Goal: Information Seeking & Learning: Learn about a topic

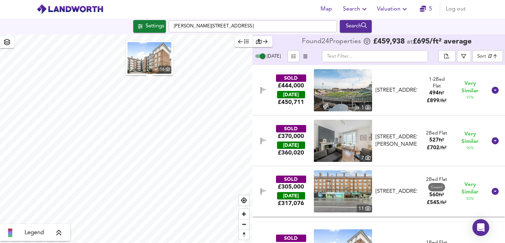
click at [352, 87] on img at bounding box center [343, 90] width 58 height 42
click at [345, 148] on img at bounding box center [343, 141] width 58 height 42
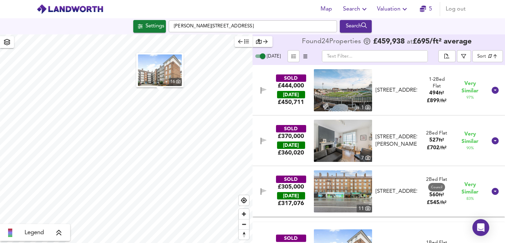
click at [165, 75] on img "button" at bounding box center [160, 70] width 44 height 32
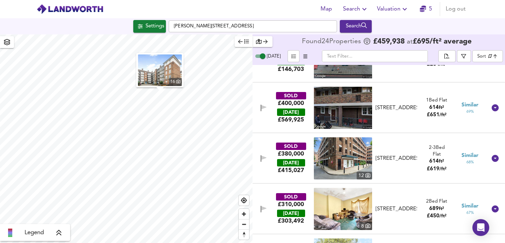
scroll to position [747, 0]
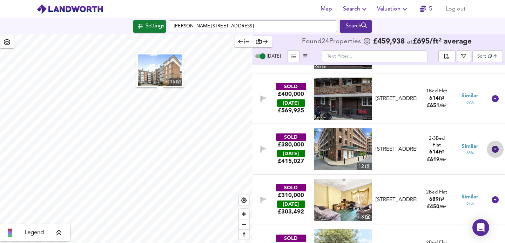
click at [492, 148] on icon at bounding box center [495, 149] width 7 height 7
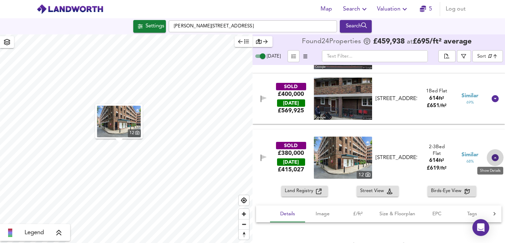
click at [493, 154] on icon at bounding box center [495, 157] width 7 height 7
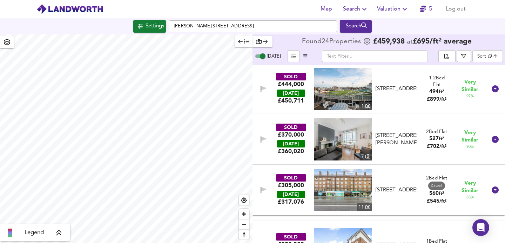
scroll to position [0, 0]
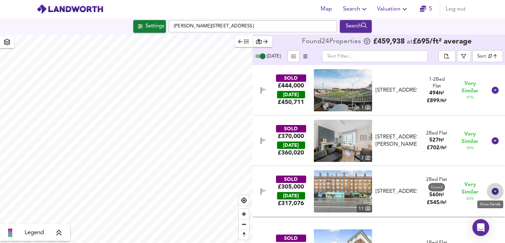
click at [493, 193] on icon at bounding box center [495, 191] width 7 height 7
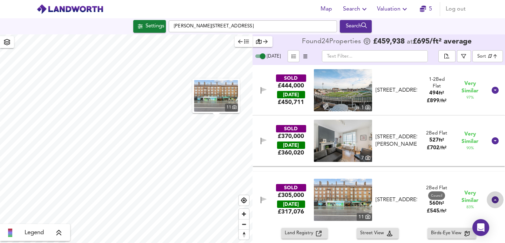
click at [493, 195] on div at bounding box center [495, 199] width 17 height 17
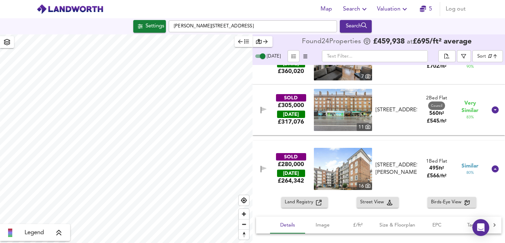
scroll to position [88, 0]
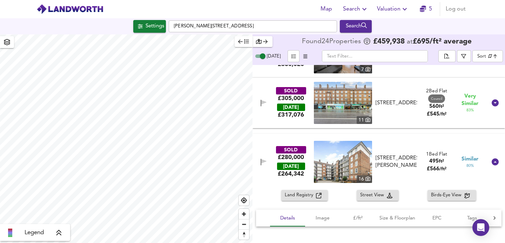
click at [491, 166] on icon at bounding box center [495, 162] width 8 height 8
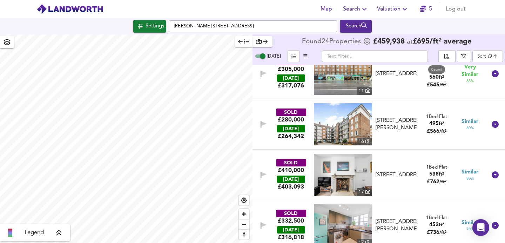
scroll to position [0, 0]
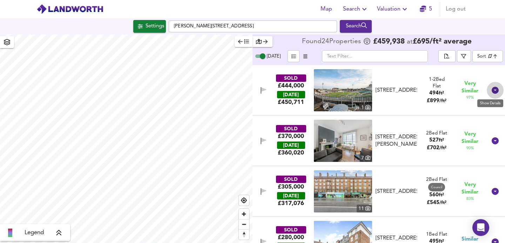
click at [492, 90] on icon at bounding box center [495, 90] width 7 height 7
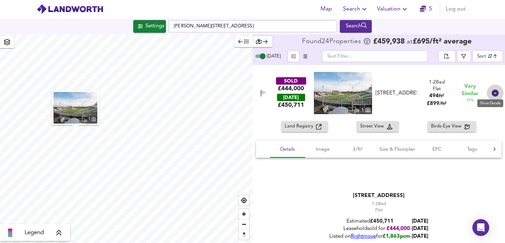
click at [491, 90] on icon at bounding box center [495, 93] width 8 height 8
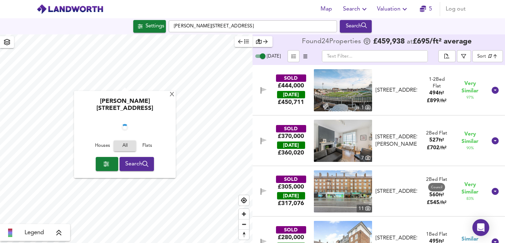
click at [142, 93] on div "[PERSON_NAME][STREET_ADDRESS] Houses All Flats Search" at bounding box center [125, 134] width 102 height 87
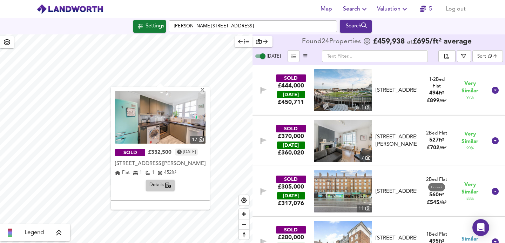
click at [158, 142] on img at bounding box center [160, 117] width 91 height 53
click at [206, 91] on div "X" at bounding box center [203, 90] width 6 height 7
